Goal: Task Accomplishment & Management: Use online tool/utility

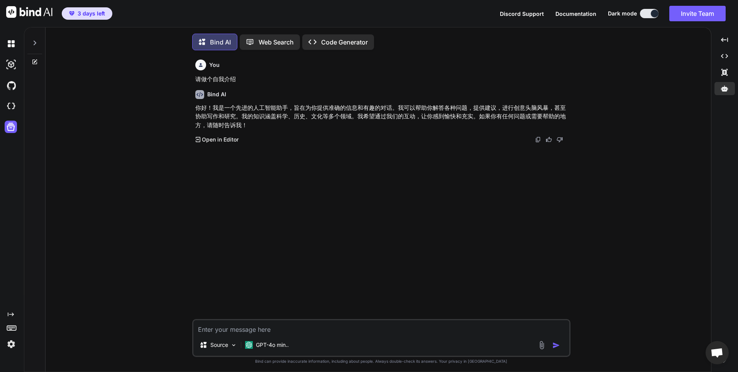
scroll to position [4, 0]
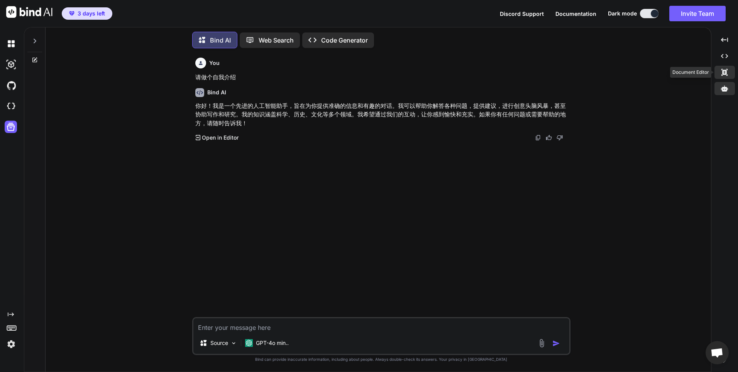
click at [728, 71] on icon "Created with Pixso." at bounding box center [724, 72] width 7 height 7
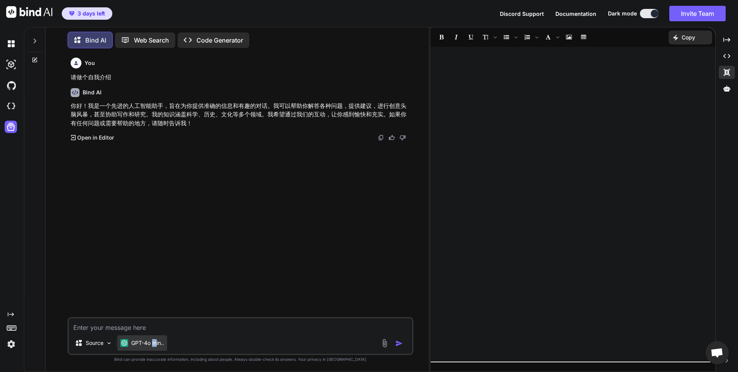
click at [155, 345] on p "GPT-4o min.." at bounding box center [147, 343] width 33 height 8
drag, startPoint x: 155, startPoint y: 345, endPoint x: 319, endPoint y: 258, distance: 185.2
click at [319, 258] on div "You 请做个自我介绍 Bind AI 你好！我是一个先进的人工智能助手，旨在为你提供准确的信息和有趣的对话。我可以帮助你解答各种问题，提供建议，进行创意头脑…" at bounding box center [241, 185] width 345 height 262
click at [724, 88] on icon at bounding box center [727, 88] width 7 height 6
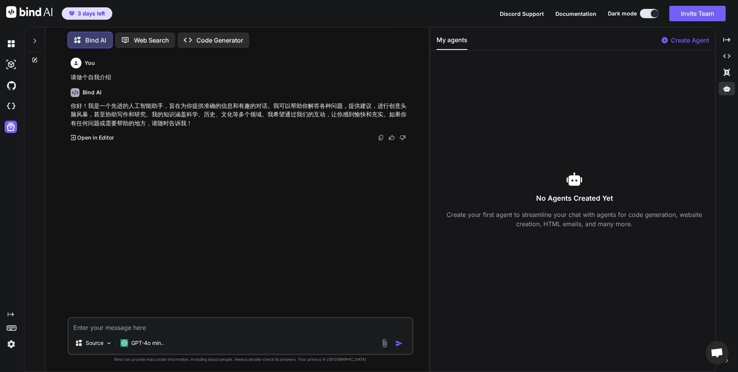
click at [691, 40] on p "Create Agent" at bounding box center [690, 40] width 38 height 9
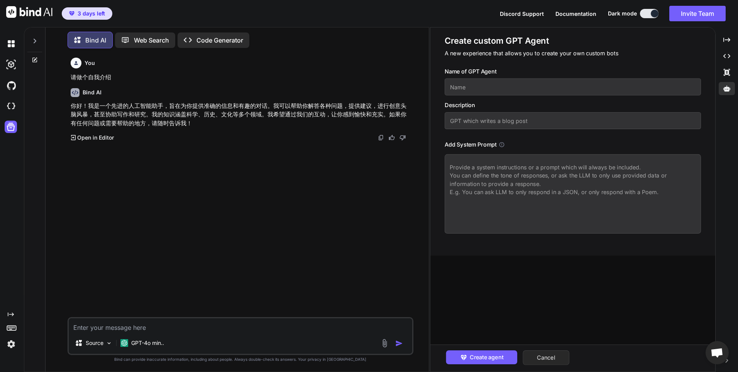
click at [559, 356] on button "Cancel" at bounding box center [546, 357] width 47 height 15
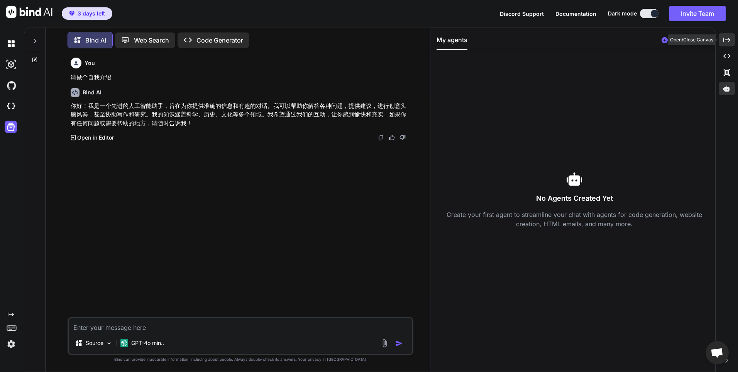
click at [728, 42] on icon "Created with Pixso." at bounding box center [727, 39] width 7 height 7
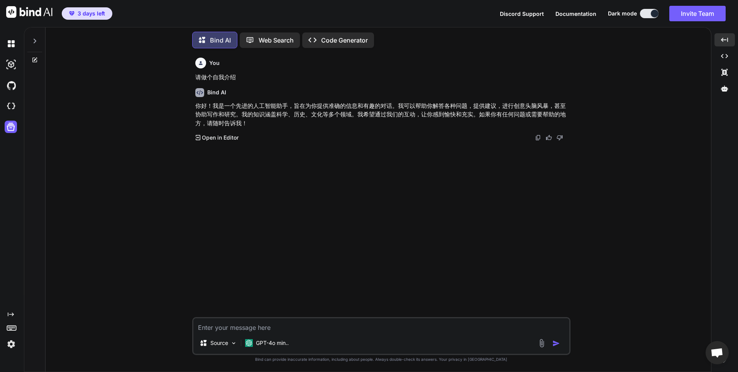
click at [273, 328] on textarea at bounding box center [382, 325] width 376 height 14
click at [36, 58] on icon at bounding box center [35, 60] width 6 height 6
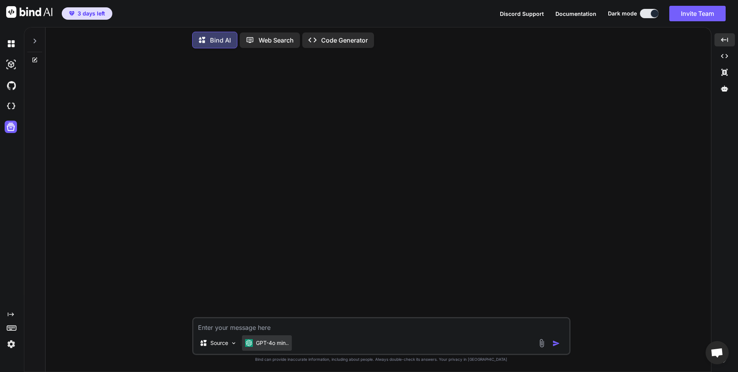
click at [276, 345] on p "GPT-4o min.." at bounding box center [272, 343] width 33 height 8
click at [275, 346] on p "GPT-4o min.." at bounding box center [272, 343] width 33 height 8
click at [226, 343] on p "Source" at bounding box center [219, 343] width 18 height 8
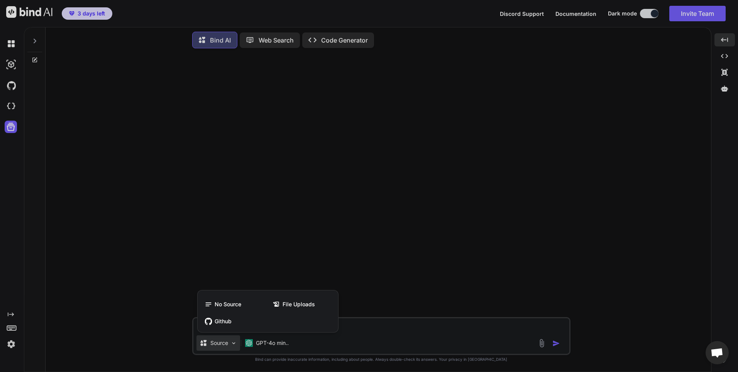
click at [226, 343] on div at bounding box center [369, 186] width 738 height 372
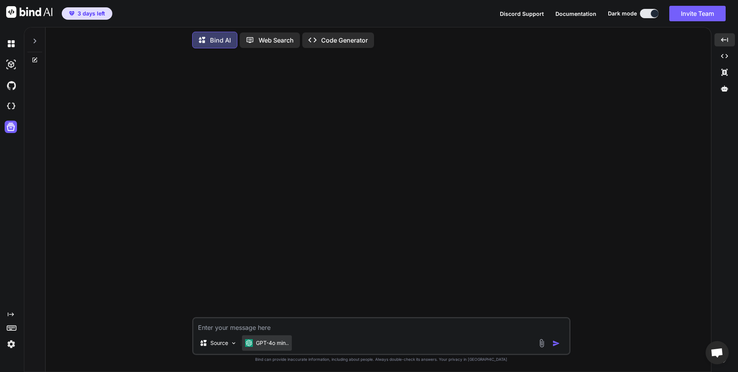
click at [271, 346] on div "GPT-4o min.." at bounding box center [267, 342] width 50 height 15
click at [407, 241] on div at bounding box center [382, 185] width 377 height 262
click at [278, 343] on p "GPT-4o min.." at bounding box center [272, 343] width 33 height 8
click at [477, 279] on div at bounding box center [382, 185] width 377 height 262
click at [89, 228] on div "Source GPT-4o min.. Created with Bind Always check its answers. Privacy in Bind…" at bounding box center [382, 212] width 660 height 317
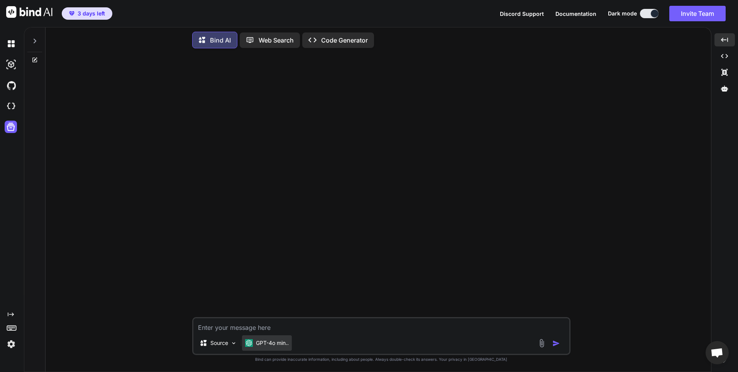
click at [252, 341] on img at bounding box center [249, 343] width 8 height 8
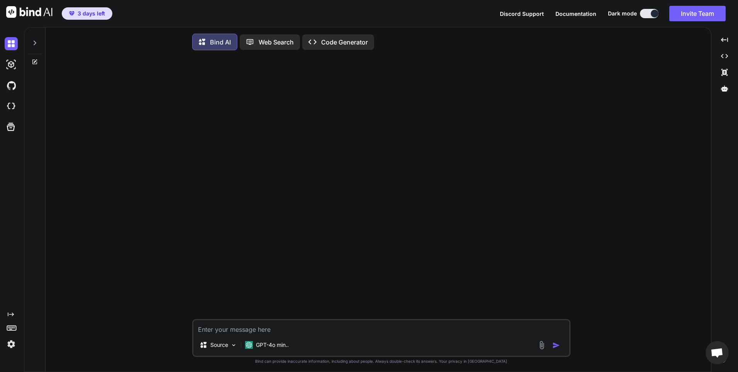
click at [101, 251] on div "Source GPT-4o min.. Created with Bind Always check its answers. Privacy in Bind…" at bounding box center [382, 214] width 660 height 317
click at [263, 348] on p "GPT-4o min.." at bounding box center [272, 345] width 33 height 8
click at [103, 189] on div "Source GPT-4o min.. Created with Bind Always check its answers. Privacy in Bind…" at bounding box center [382, 214] width 660 height 317
click at [11, 311] on icon "Created with Pixso." at bounding box center [11, 314] width 6 height 6
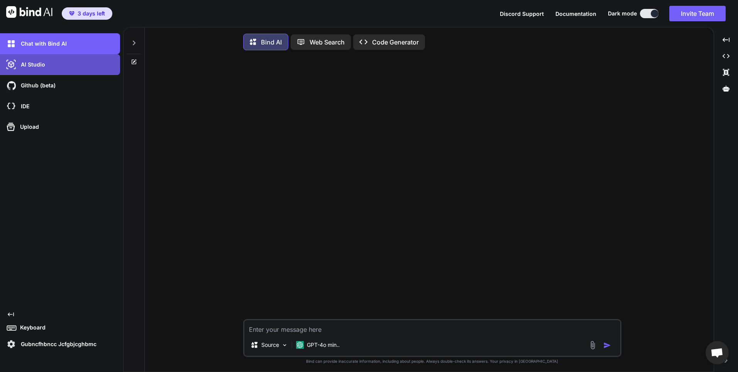
click at [63, 68] on div "AI Studio" at bounding box center [62, 64] width 115 height 13
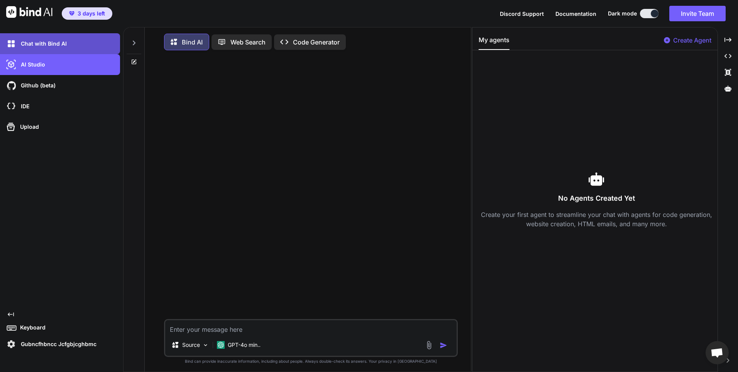
click at [64, 46] on p "Chat with Bind AI" at bounding box center [42, 44] width 49 height 8
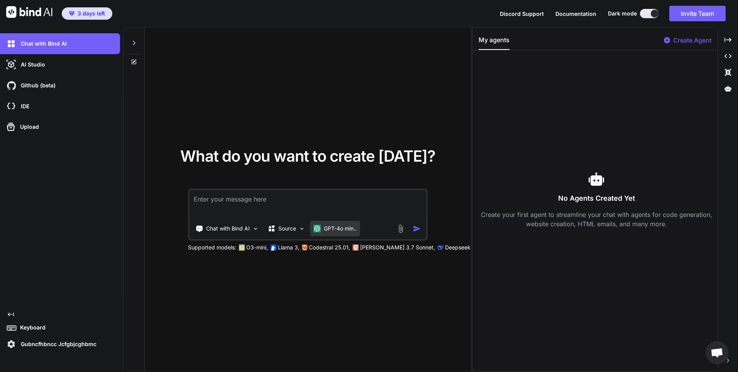
click at [340, 226] on p "GPT-4o min.." at bounding box center [340, 228] width 33 height 8
click at [383, 247] on p "[PERSON_NAME] 3.7 Sonnet," at bounding box center [397, 247] width 75 height 8
click at [226, 246] on p "Supported models:" at bounding box center [212, 247] width 48 height 8
click at [282, 250] on p "Llama 3," at bounding box center [289, 247] width 22 height 8
click at [689, 44] on p "Create Agent" at bounding box center [693, 40] width 38 height 9
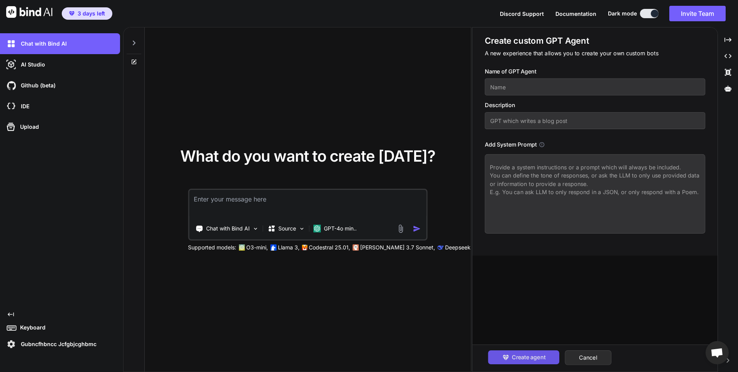
click at [532, 356] on span "Create agent" at bounding box center [529, 357] width 34 height 8
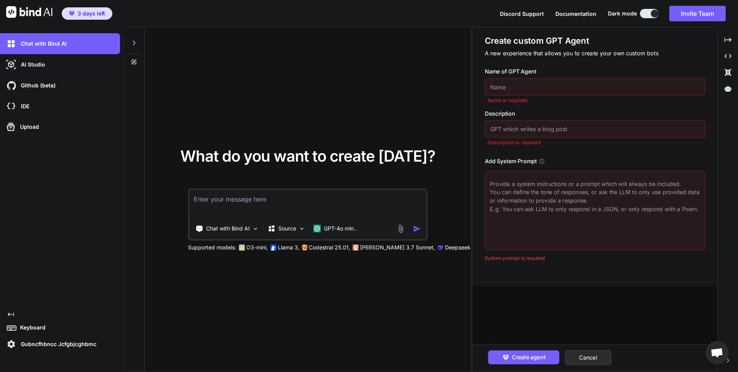
click at [574, 215] on textarea at bounding box center [595, 210] width 221 height 79
click at [555, 86] on input "text" at bounding box center [595, 86] width 221 height 17
type textarea "x"
type input "t"
type textarea "x"
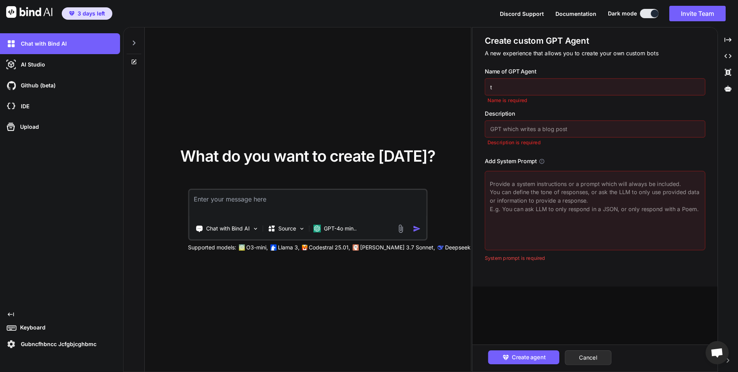
type input "te"
type textarea "x"
type input "tes"
type textarea "x"
type input "test"
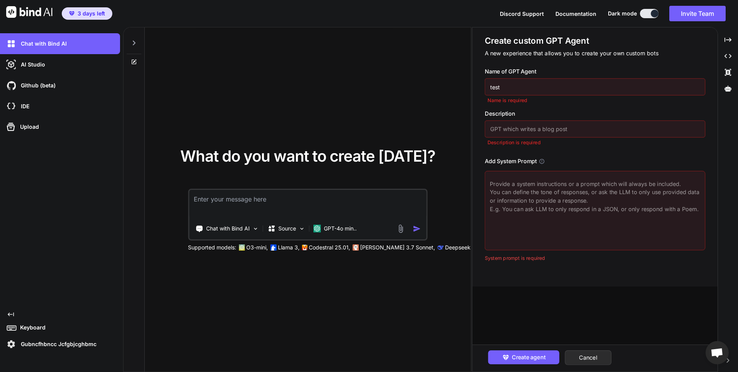
type textarea "x"
type input "teste"
type textarea "x"
type input "tester"
click at [577, 130] on input "text" at bounding box center [595, 129] width 221 height 17
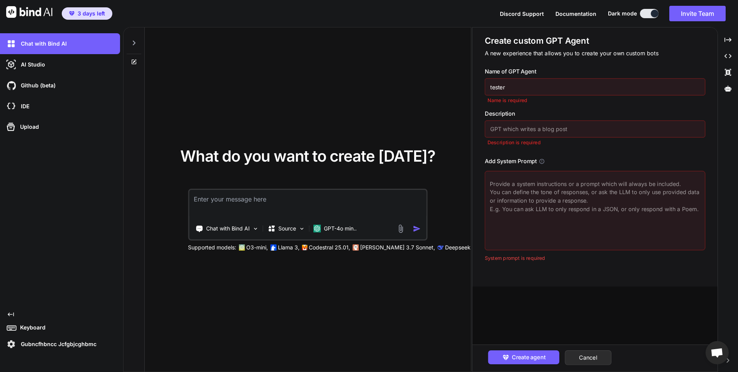
type textarea "x"
type input "a"
type textarea "x"
type input "a"
type textarea "x"
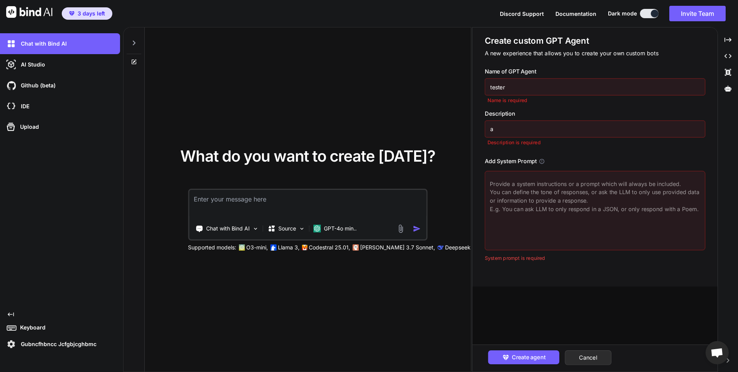
type input "a t"
type textarea "x"
type input "a te"
type textarea "x"
type input "a test"
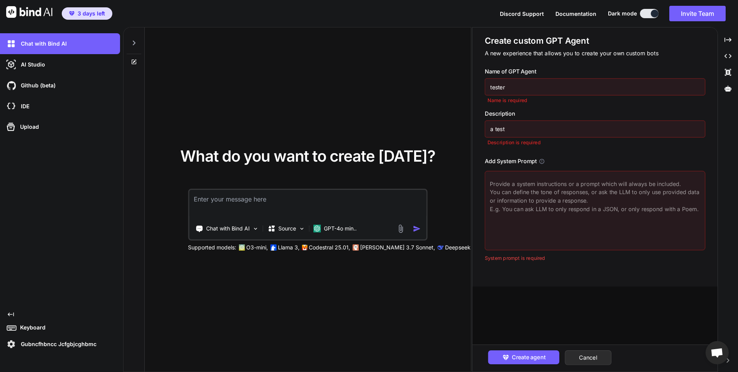
type textarea "x"
type input "a test"
click at [615, 220] on textarea at bounding box center [595, 210] width 221 height 79
type textarea "x"
type textarea "y"
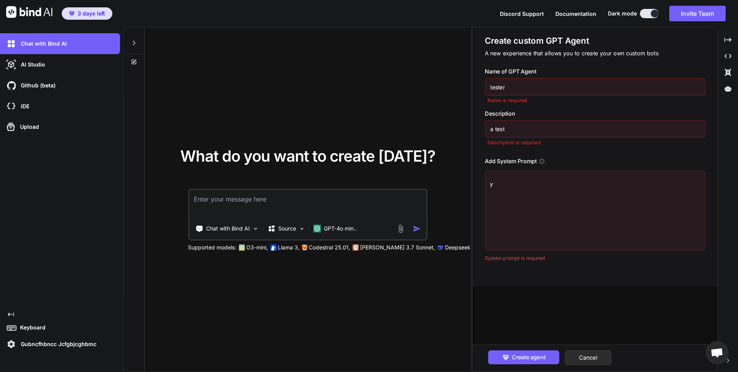
type textarea "x"
type textarea "yo"
type textarea "x"
type textarea "you"
type textarea "x"
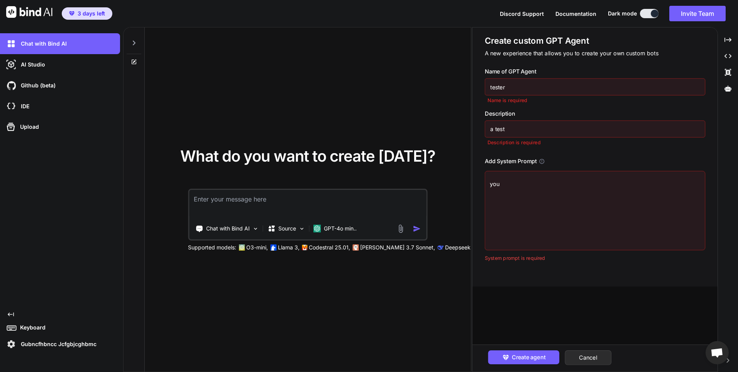
type textarea "you"
type textarea "x"
type textarea "you a"
type textarea "x"
type textarea "you ar"
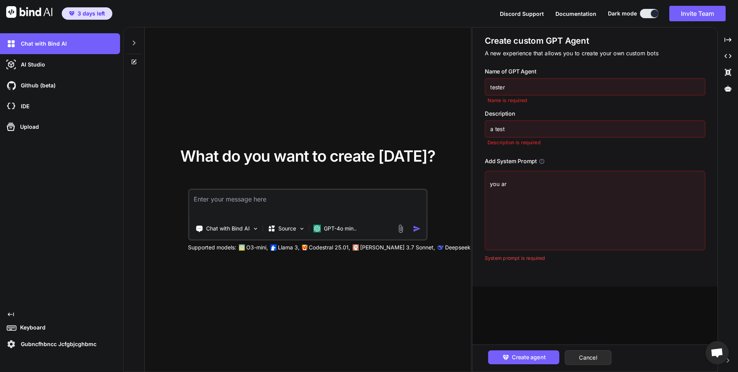
type textarea "x"
type textarea "you are"
type textarea "x"
type textarea "you are"
type textarea "x"
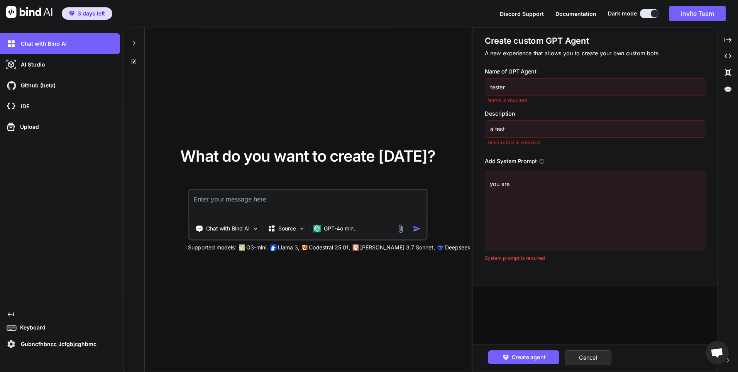
type textarea "you are a"
type textarea "x"
type textarea "you are an"
type textarea "x"
type textarea "you are an"
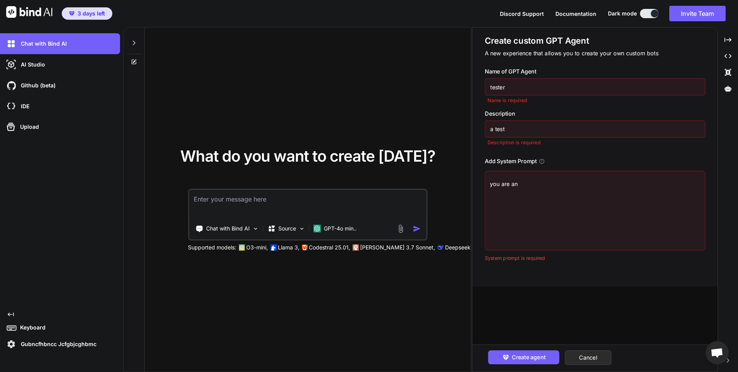
type textarea "x"
type textarea "you are an a"
type textarea "x"
type textarea "you are an ai"
type textarea "x"
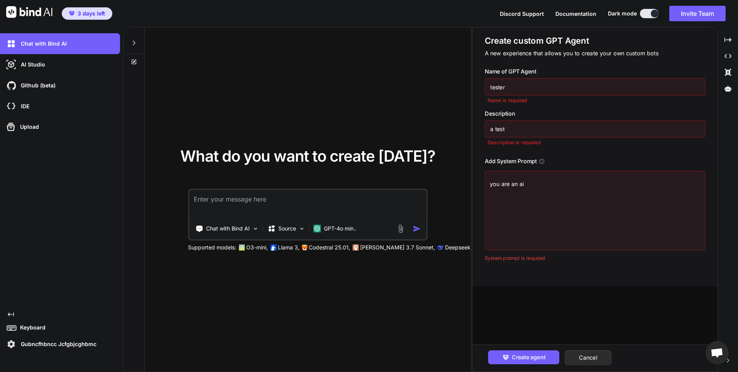
type textarea "you are an ai"
type textarea "x"
type textarea "you are an ai a"
type textarea "x"
type textarea "you are an ai as"
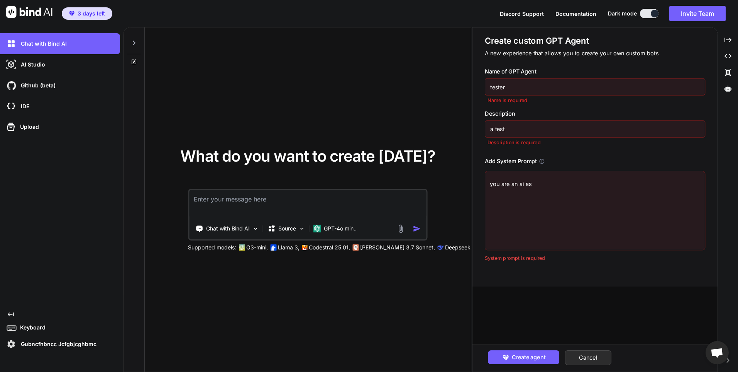
type textarea "x"
type textarea "you are an ai ass"
type textarea "x"
type textarea "you are an ai assi"
type textarea "x"
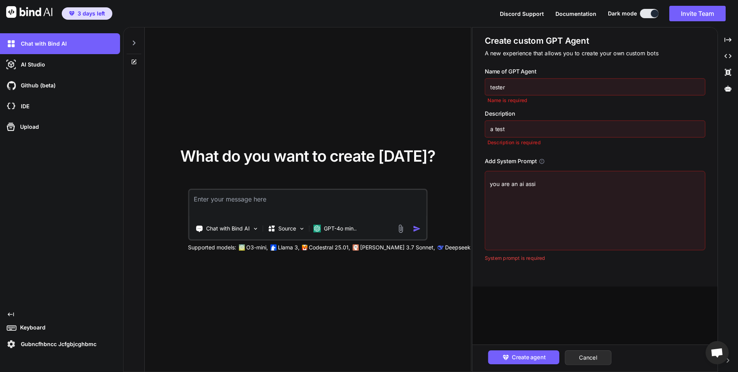
type textarea "you are an ai assis"
type textarea "x"
type textarea "you are an ai assist"
type textarea "x"
type textarea "you are an ai assista"
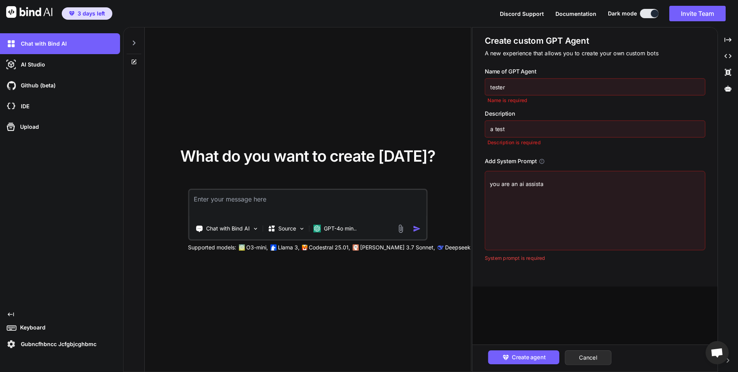
type textarea "x"
type textarea "you are an ai assistan"
type textarea "x"
type textarea "you are an ai assistant"
type textarea "x"
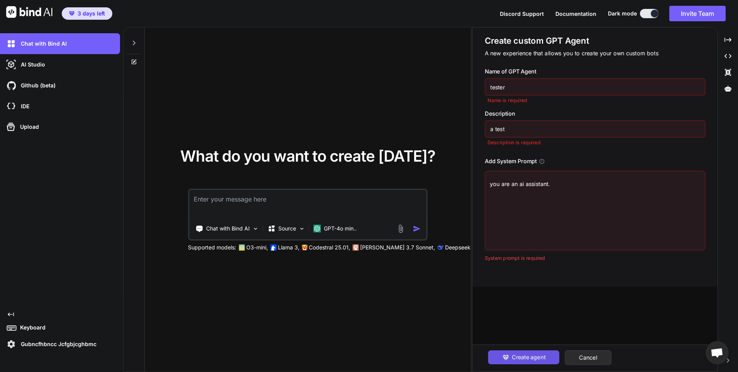
type textarea "you are an ai assistant."
click at [538, 360] on span "Create agent" at bounding box center [529, 357] width 34 height 8
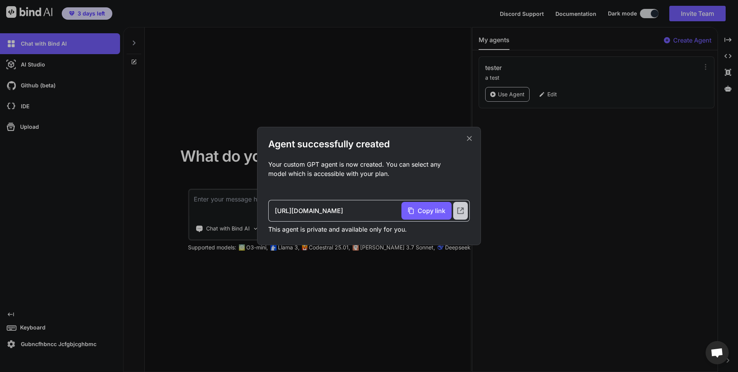
click at [460, 210] on icon at bounding box center [461, 210] width 8 height 8
click at [472, 138] on icon at bounding box center [469, 138] width 8 height 8
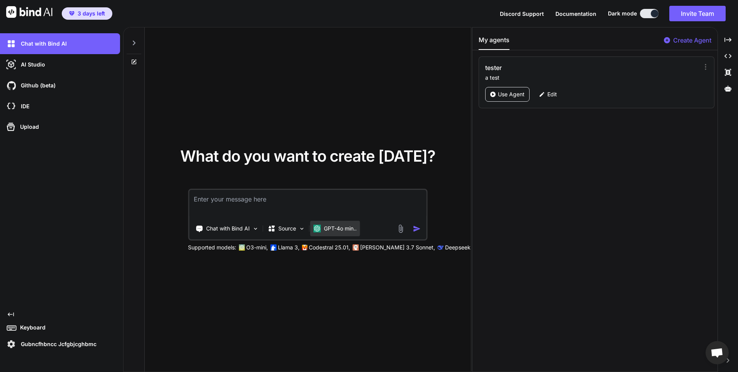
click at [330, 230] on p "GPT-4o min.." at bounding box center [340, 228] width 33 height 8
click at [728, 41] on icon "Created with Pixso." at bounding box center [728, 39] width 7 height 7
type textarea "x"
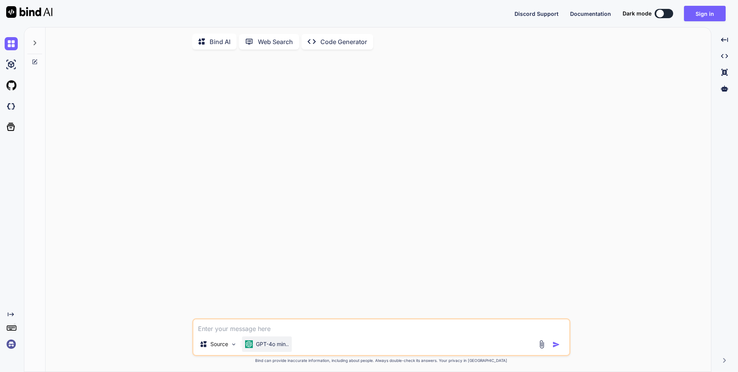
click at [274, 348] on p "GPT-4o min.." at bounding box center [272, 344] width 33 height 8
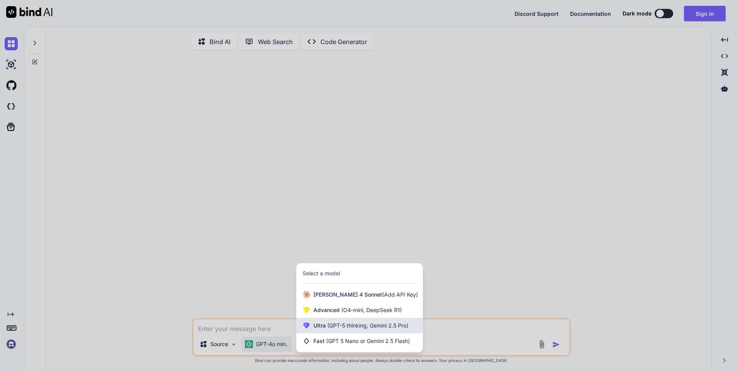
click at [361, 327] on span "(GPT-5 thinking, Gemini 2.5 Pro)" at bounding box center [367, 325] width 83 height 7
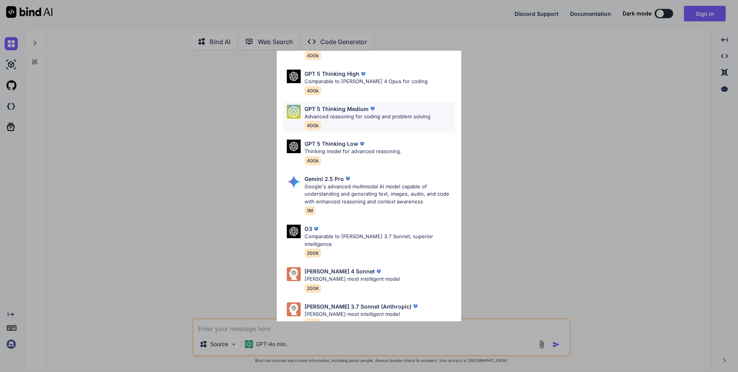
scroll to position [63, 0]
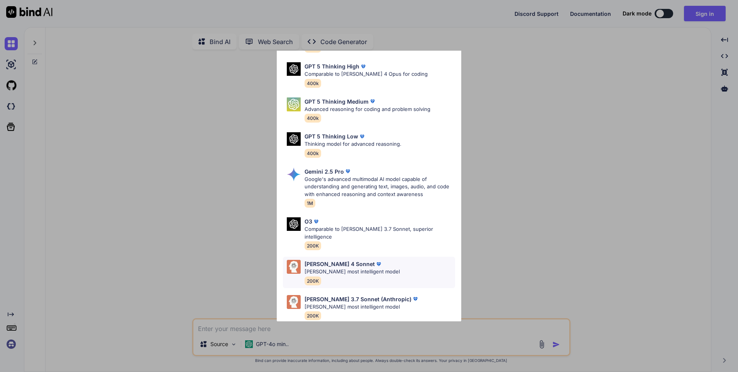
click at [396, 265] on div "Claude 4 Sonnet Claude's most intelligent model 200K" at bounding box center [369, 271] width 172 height 31
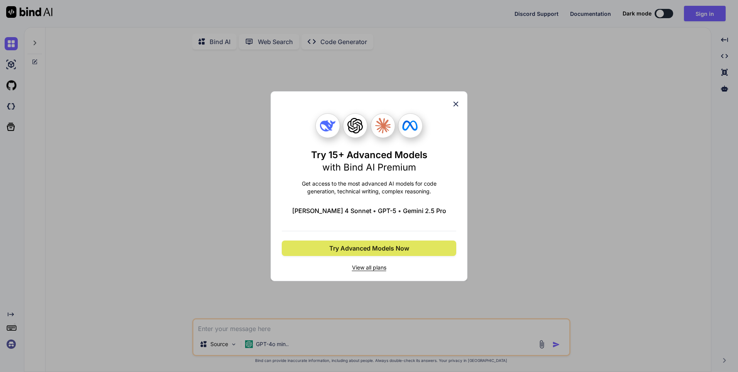
click at [395, 250] on span "Try Advanced Models Now" at bounding box center [369, 247] width 80 height 9
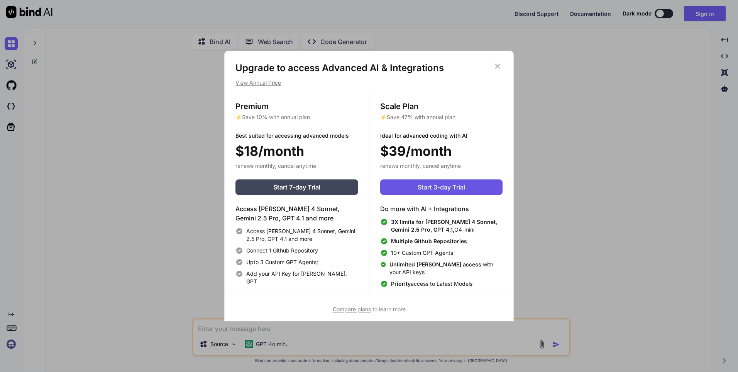
click at [448, 183] on span "Start 3-day Trial" at bounding box center [442, 186] width 48 height 9
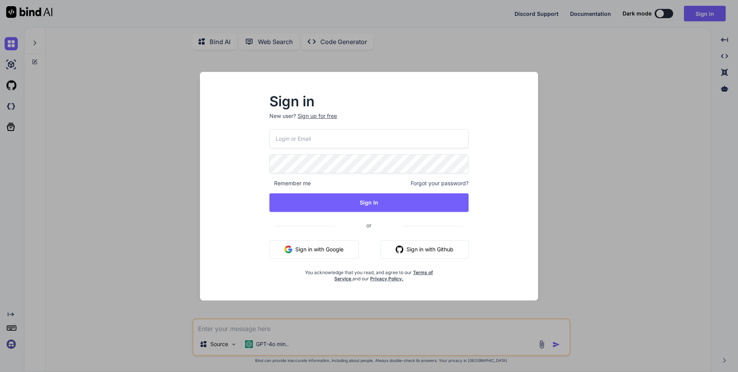
click at [369, 132] on input "email" at bounding box center [369, 138] width 199 height 19
click at [327, 251] on button "Sign in with Google" at bounding box center [314, 249] width 89 height 19
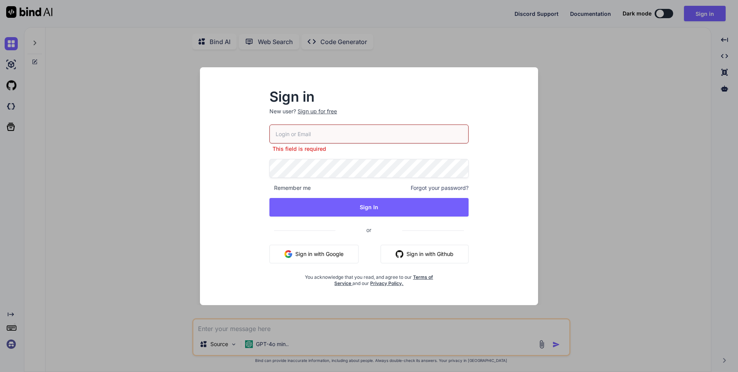
click at [329, 252] on button "Sign in with Google" at bounding box center [314, 253] width 89 height 19
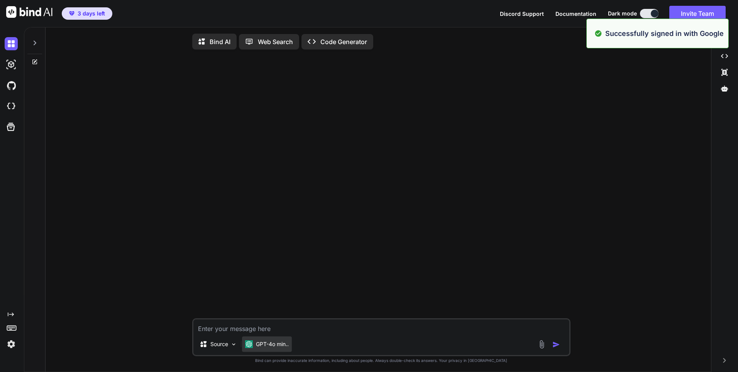
click at [277, 344] on p "GPT-4o min.." at bounding box center [272, 344] width 33 height 8
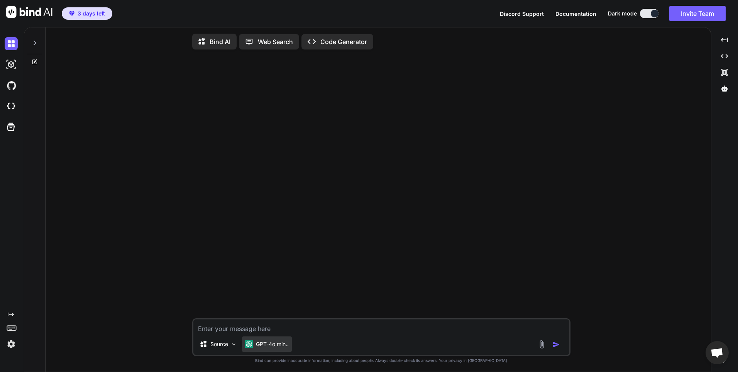
click at [272, 345] on p "GPT-4o min.." at bounding box center [272, 344] width 33 height 8
click at [223, 346] on p "Source" at bounding box center [219, 344] width 18 height 8
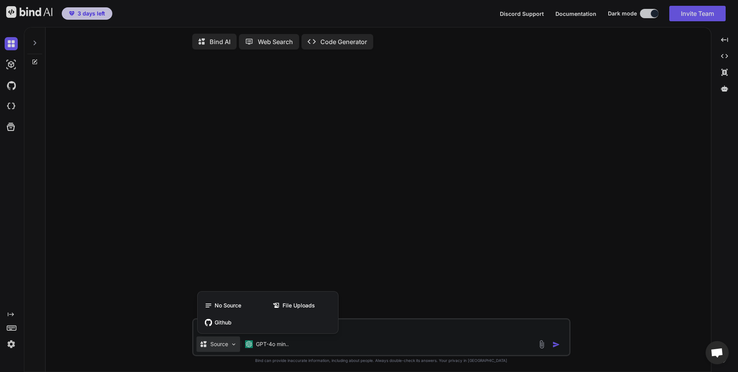
click at [223, 346] on div at bounding box center [369, 186] width 738 height 372
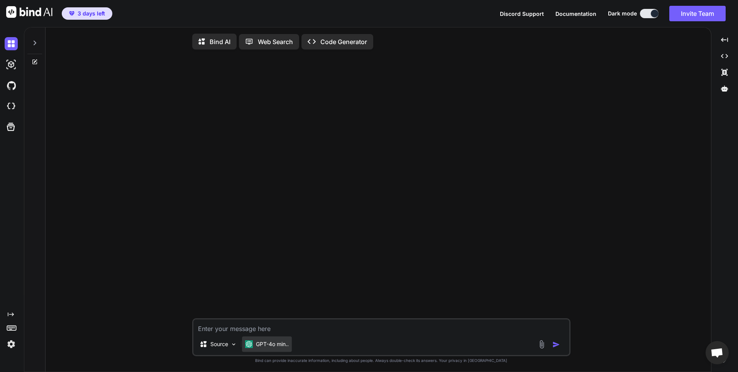
click at [256, 348] on p "GPT-4o min.." at bounding box center [272, 344] width 33 height 8
click at [347, 333] on textarea at bounding box center [382, 326] width 376 height 14
click at [214, 44] on p "Bind AI" at bounding box center [220, 41] width 21 height 9
click at [257, 344] on p "GPT-4o min.." at bounding box center [272, 345] width 33 height 8
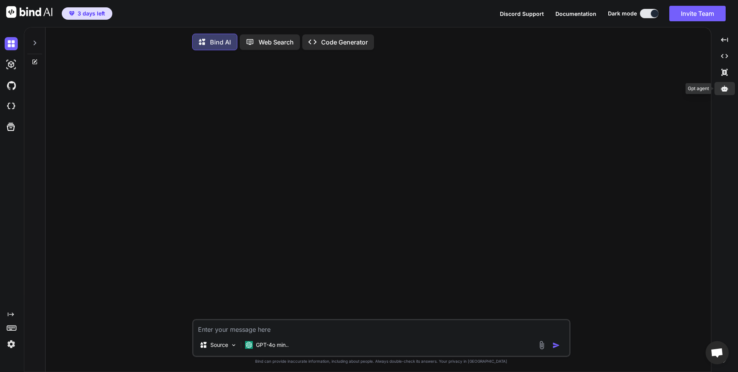
click at [725, 89] on icon at bounding box center [724, 88] width 7 height 6
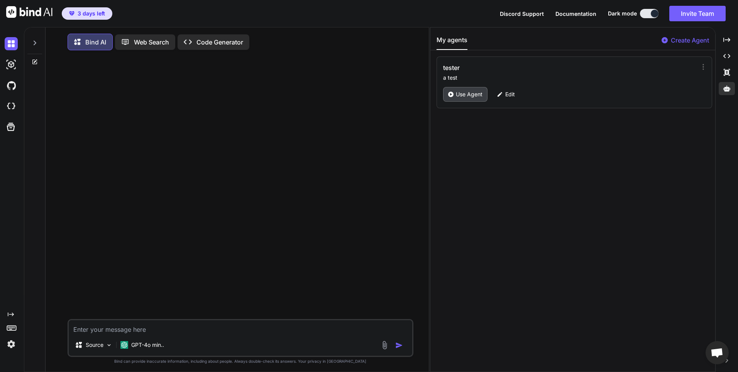
click at [465, 92] on p "Use Agent" at bounding box center [469, 94] width 27 height 8
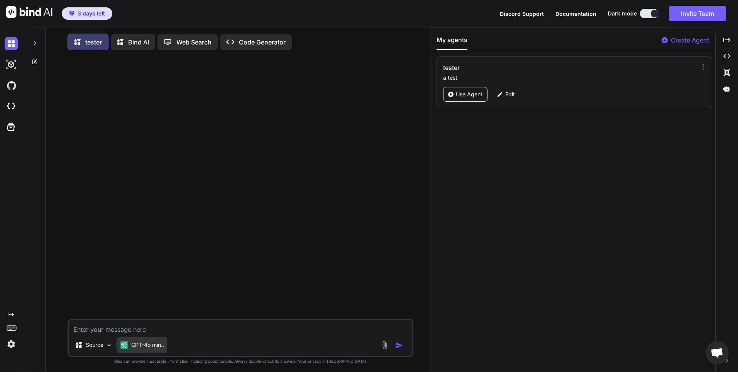
click at [153, 346] on p "GPT-4o min.." at bounding box center [147, 345] width 33 height 8
click at [160, 348] on p "GPT-4o min.." at bounding box center [147, 345] width 33 height 8
click at [93, 345] on p "Source" at bounding box center [95, 345] width 18 height 8
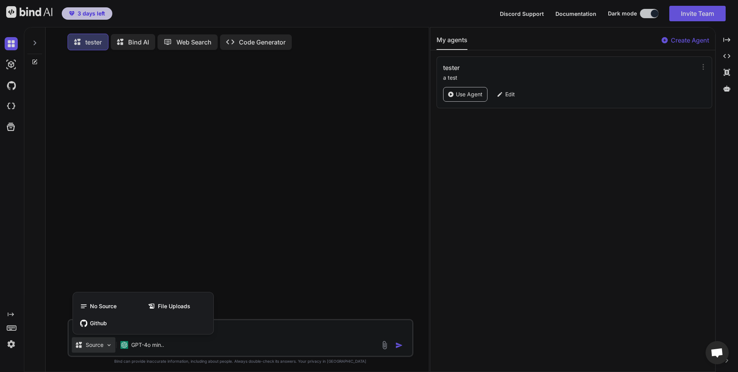
click at [100, 308] on span "No Source" at bounding box center [103, 306] width 27 height 8
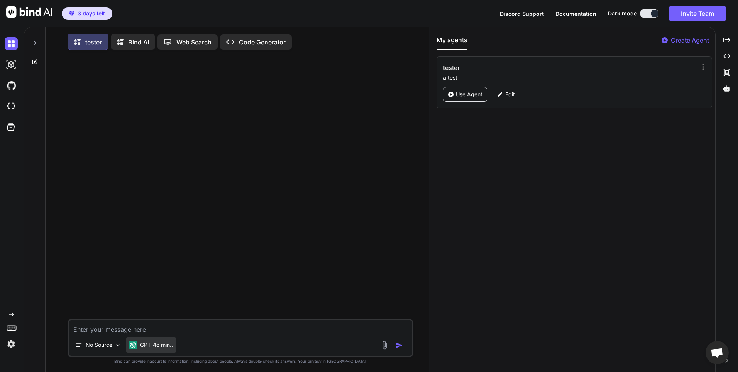
click at [164, 346] on p "GPT-4o min.." at bounding box center [156, 345] width 33 height 8
click at [107, 331] on textarea at bounding box center [241, 327] width 344 height 14
click at [165, 346] on p "GPT-4o min.." at bounding box center [156, 345] width 33 height 8
click at [290, 267] on div at bounding box center [241, 187] width 345 height 262
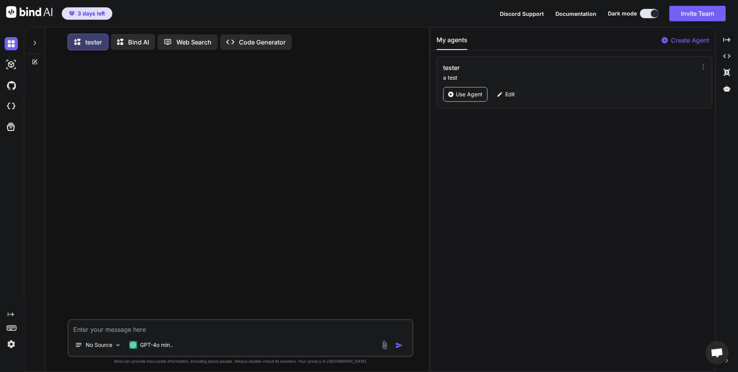
drag, startPoint x: 199, startPoint y: 328, endPoint x: 203, endPoint y: 322, distance: 7.8
click at [199, 328] on textarea at bounding box center [241, 327] width 344 height 14
type textarea "x"
type textarea "n"
type textarea "x"
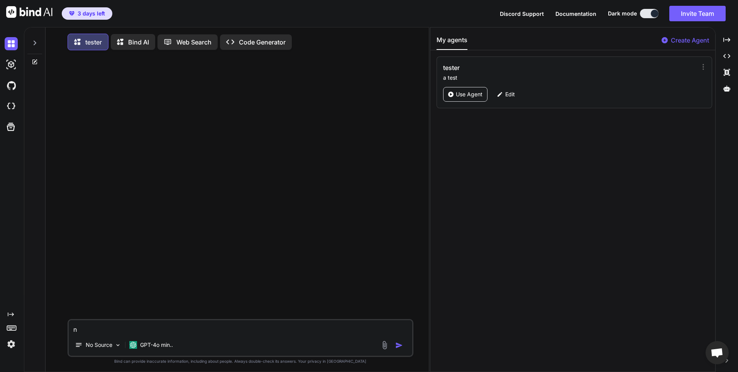
type textarea "ni"
type textarea "x"
type textarea "nis"
type textarea "x"
type textarea "nish"
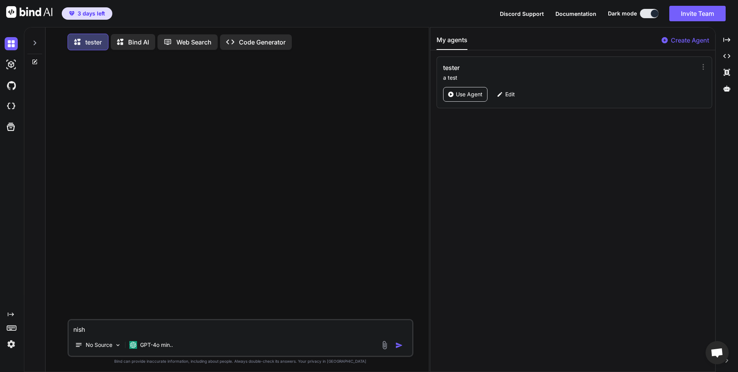
type textarea "x"
type textarea "你是"
type textarea "x"
type textarea "你是？"
type textarea "x"
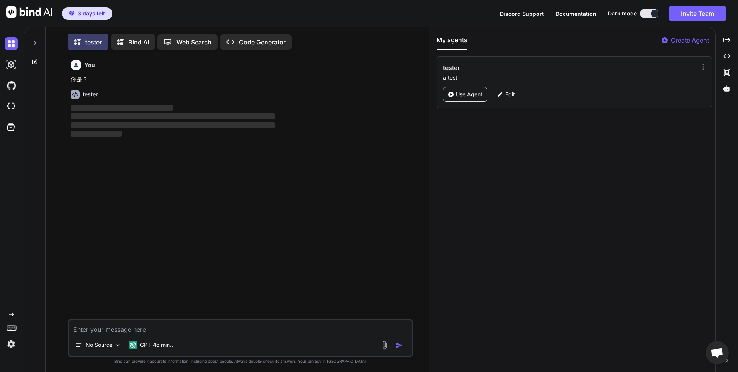
scroll to position [4, 0]
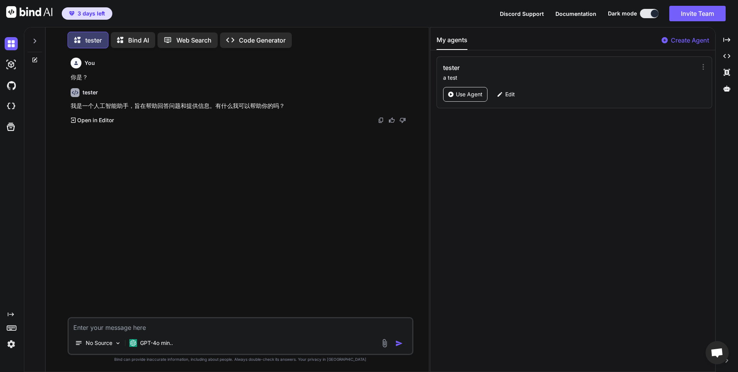
click at [105, 119] on p "Open in Editor" at bounding box center [95, 120] width 37 height 8
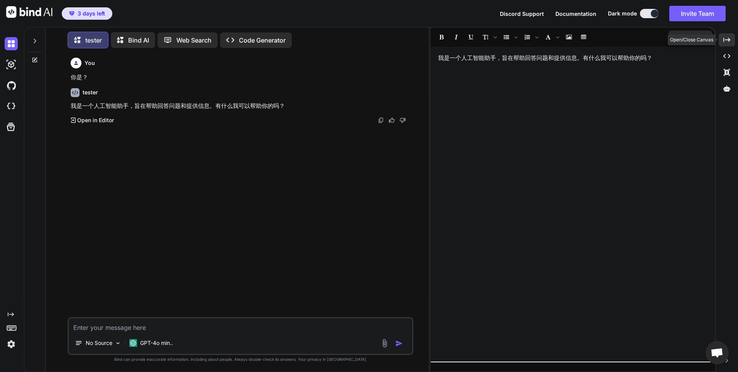
click at [721, 41] on div "Created with Pixso." at bounding box center [727, 39] width 16 height 13
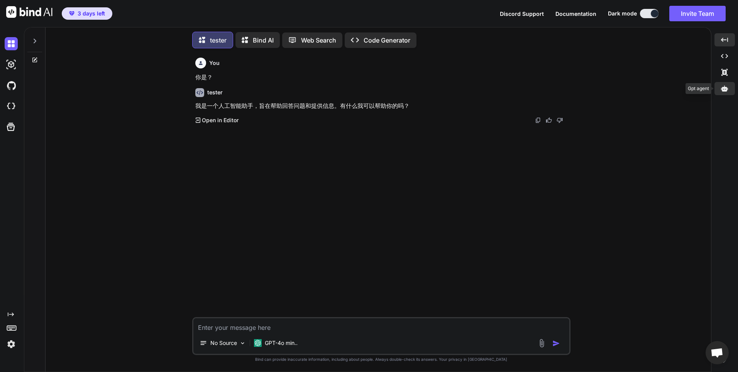
click at [729, 90] on div at bounding box center [725, 88] width 20 height 13
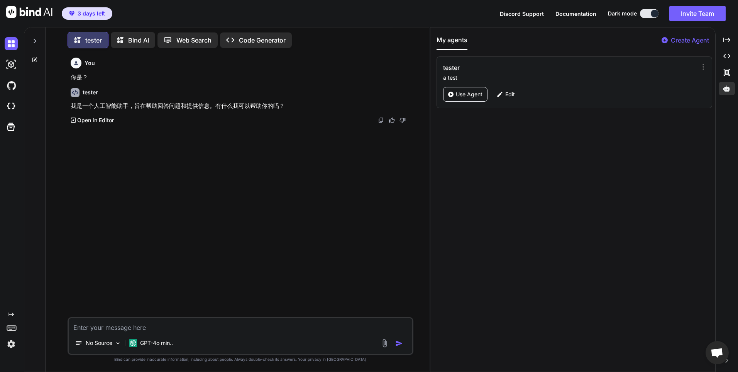
click at [507, 93] on p "Edit" at bounding box center [511, 94] width 10 height 8
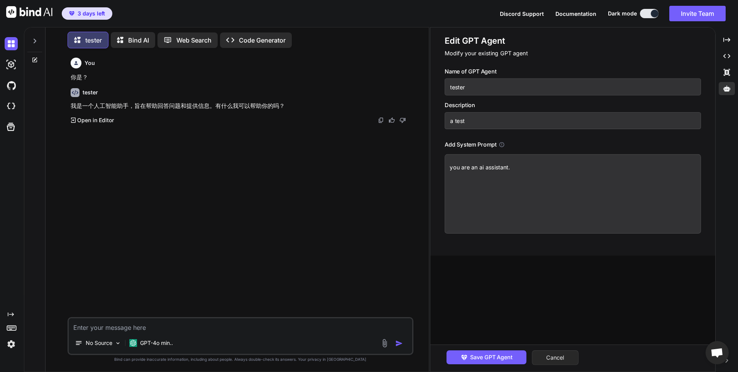
click at [569, 358] on button "Cancel" at bounding box center [555, 357] width 47 height 15
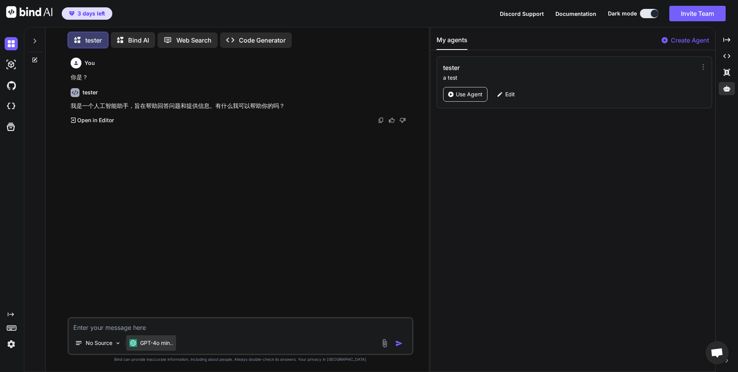
click at [168, 344] on p "GPT-4o min.." at bounding box center [156, 343] width 33 height 8
click at [258, 272] on div "You 你是？ tester 我是一个人工智能助手，旨在帮助回答问题和提供信息。有什么我可以帮助你的吗？ Created with Pixso. Open i…" at bounding box center [241, 185] width 345 height 262
click at [32, 39] on icon at bounding box center [35, 41] width 6 height 6
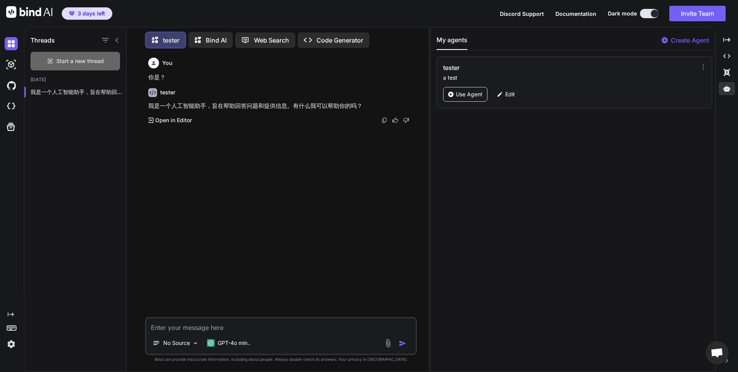
click at [64, 61] on span "Start a new thread" at bounding box center [80, 61] width 48 height 8
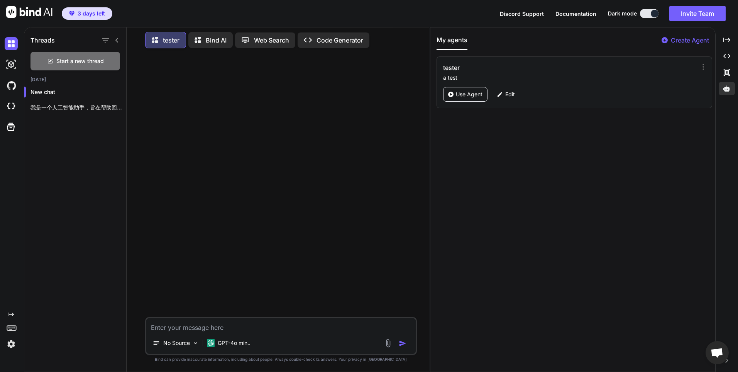
click at [271, 329] on textarea at bounding box center [281, 325] width 270 height 14
type textarea "x"
type textarea "ji"
type textarea "x"
type textarea "jin"
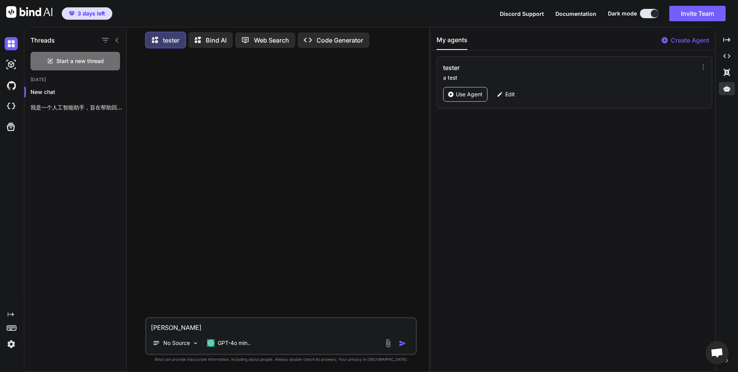
type textarea "x"
type textarea "jint"
type textarea "x"
type textarea "今天"
type textarea "x"
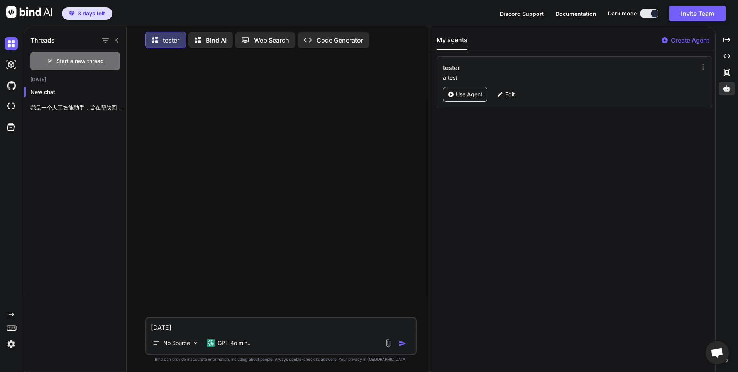
type textarea "今天t"
type textarea "x"
type textarea "今天ti"
type textarea "x"
type textarea "今天tian"
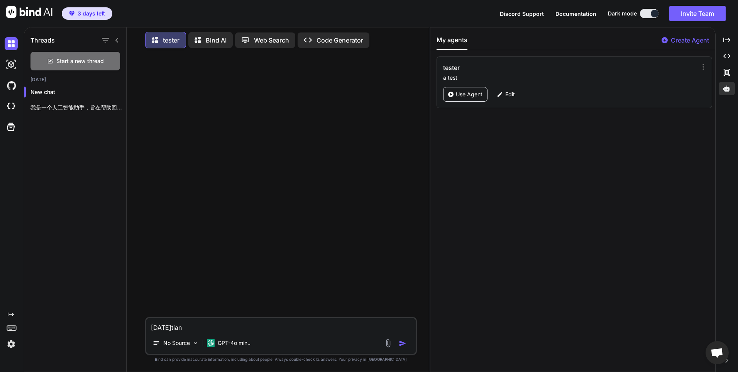
type textarea "x"
type textarea "今天tianq"
type textarea "x"
type textarea "今天tianqi"
type textarea "x"
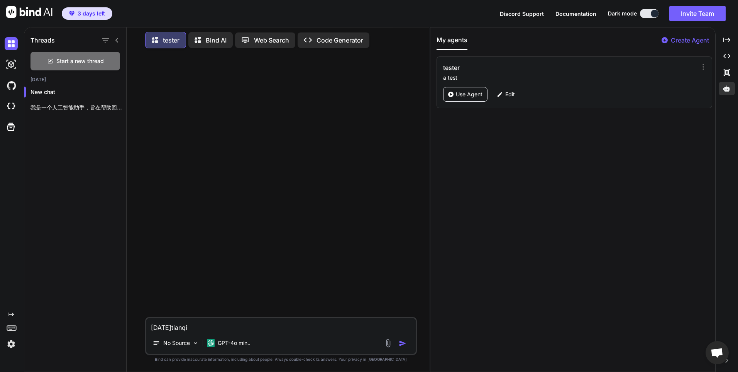
type textarea "今天天气"
type textarea "x"
type textarea "今天天气r"
type textarea "x"
type textarea "今天天气ru"
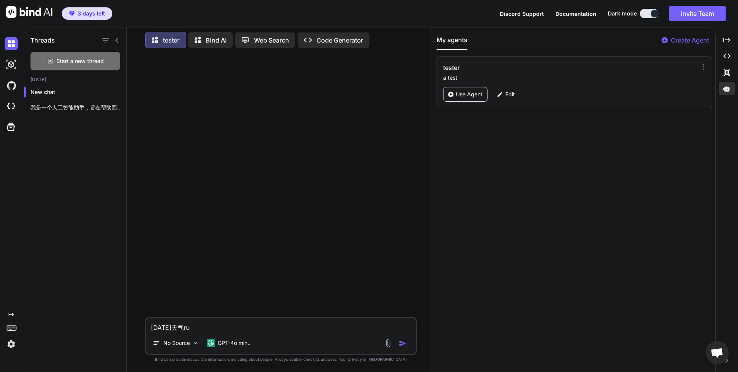
type textarea "x"
type textarea "今天天气ruh"
type textarea "x"
type textarea "今天天气ruhe"
type textarea "x"
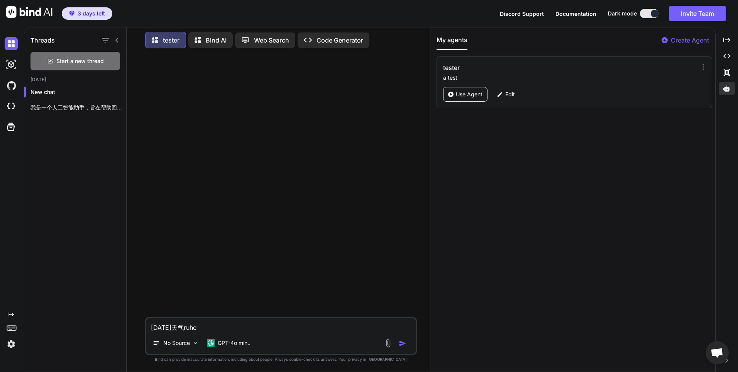
type textarea "今天天气如何"
type textarea "x"
type textarea "今天天气如何？"
type textarea "x"
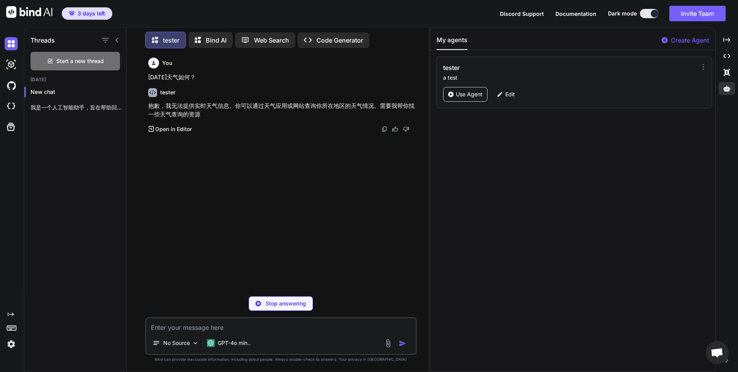
type textarea "x"
